Goal: Check status

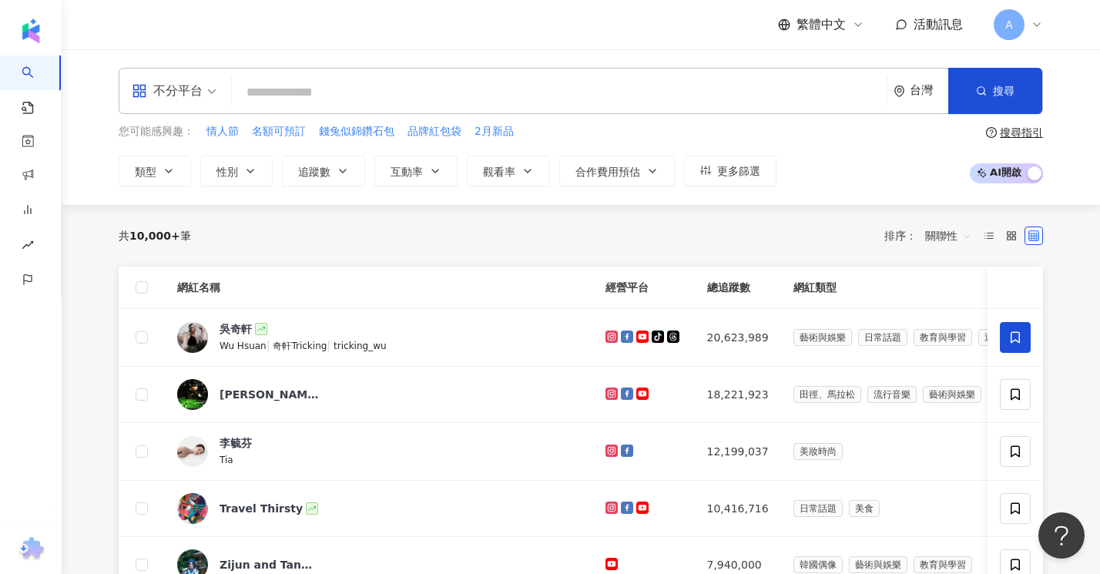
click at [1013, 22] on span "A" at bounding box center [1009, 24] width 31 height 31
click at [1063, 155] on div "不分平台 台灣 搜尋 您可能感興趣： 情人節 名額可預訂 錢兔似錦鑽石包 品牌紅包袋 2月新品 類型 性別 追蹤數 互動率 觀看率 合作費用預估 更多篩選 搜…" at bounding box center [581, 127] width 986 height 119
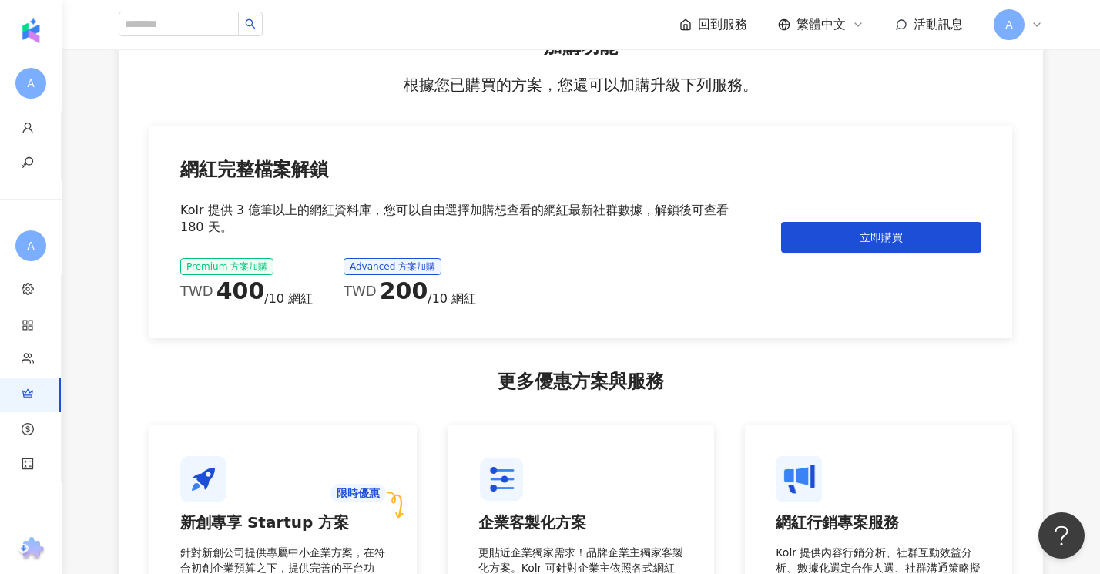
scroll to position [1747, 0]
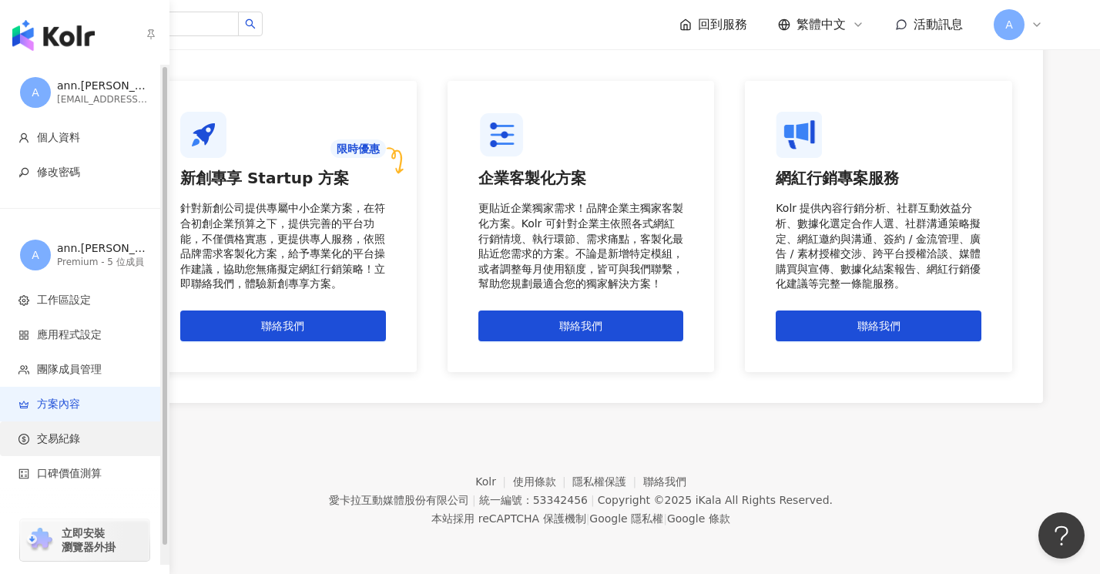
click at [86, 434] on span "交易紀錄" at bounding box center [87, 438] width 138 height 15
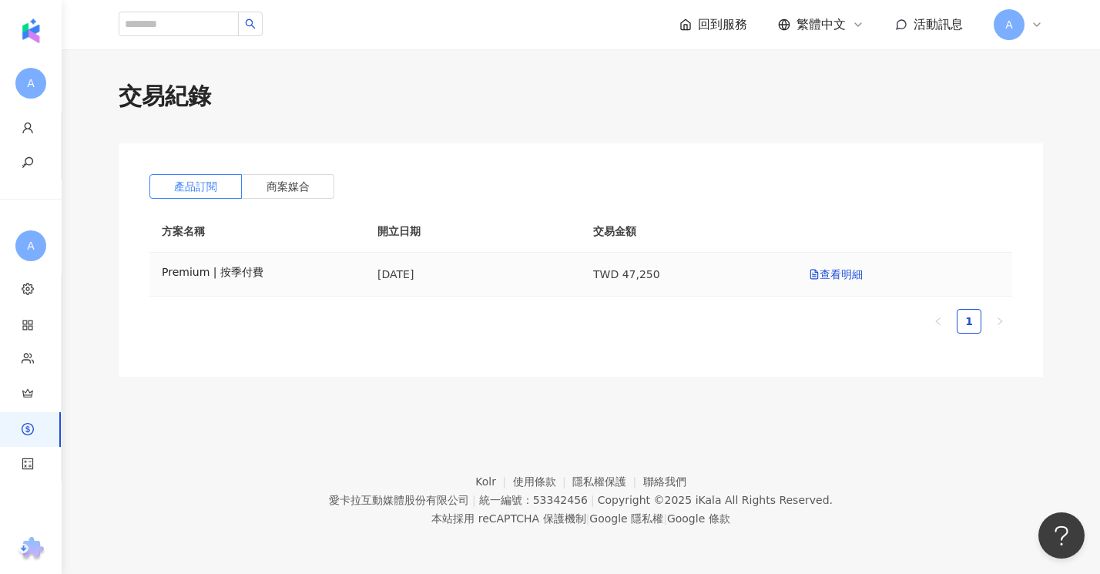
click at [832, 283] on td "查看明細" at bounding box center [904, 275] width 216 height 44
click at [835, 277] on link "查看明細" at bounding box center [836, 274] width 54 height 12
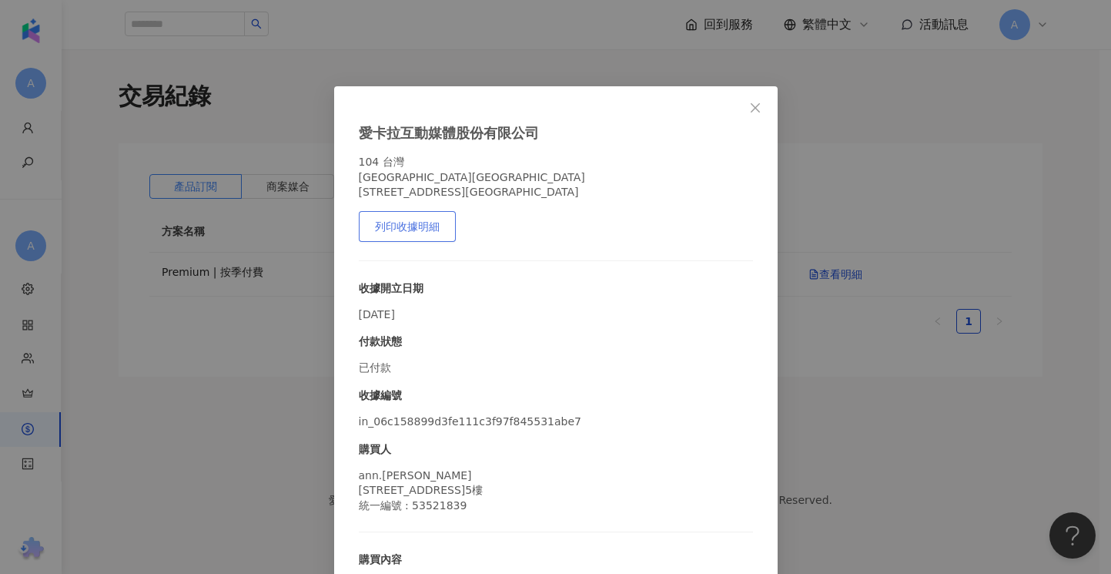
click at [397, 232] on span "列印收據明細" at bounding box center [407, 226] width 65 height 12
click at [786, 320] on div "愛[PERSON_NAME]互動媒體股份有限公司 104 [STREET_ADDRESS]8樓 列印收據明細 收據開立日期 [DATE] 付款狀態 已付款 收…" at bounding box center [555, 287] width 1111 height 574
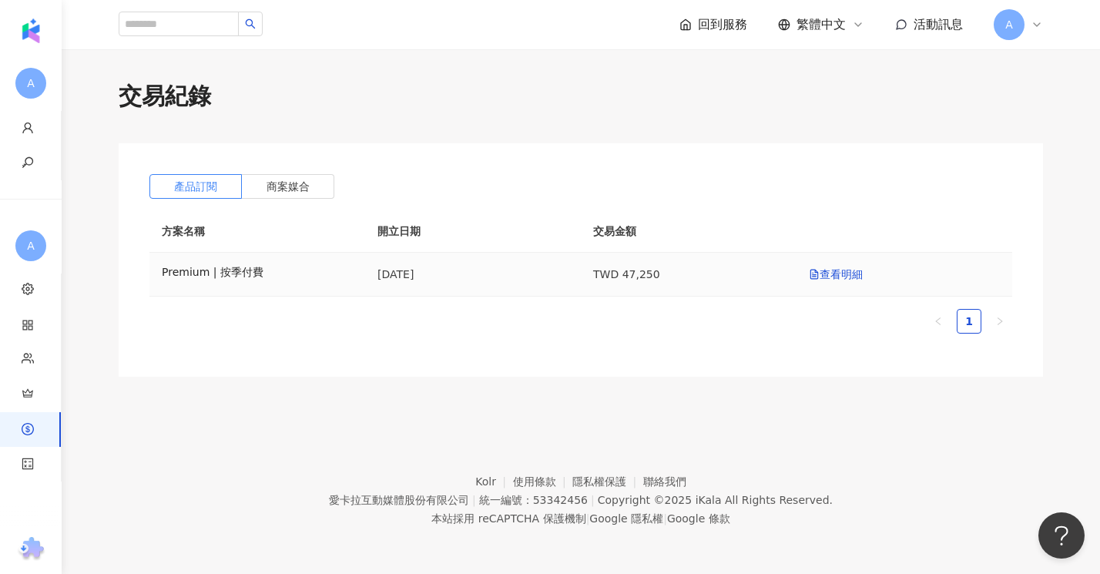
click at [270, 274] on div "Premium | 按季付費" at bounding box center [257, 272] width 191 height 15
click at [659, 481] on link "聯絡我們" at bounding box center [664, 481] width 43 height 12
